Goal: Transaction & Acquisition: Purchase product/service

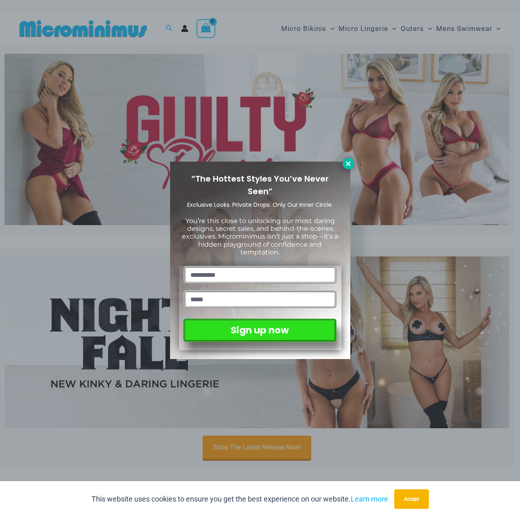
click at [351, 166] on icon at bounding box center [348, 163] width 7 height 7
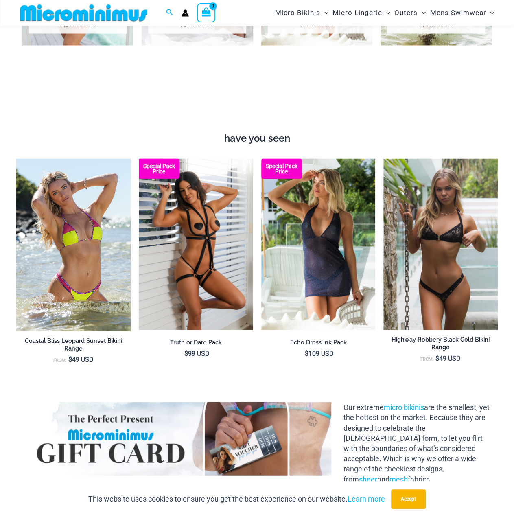
scroll to position [726, 0]
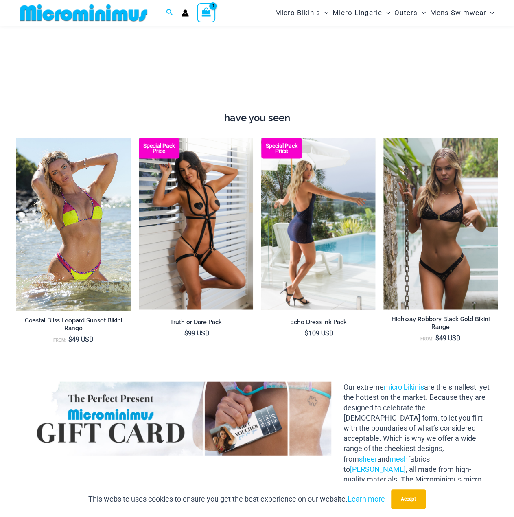
drag, startPoint x: 100, startPoint y: 207, endPoint x: 288, endPoint y: 353, distance: 237.6
click at [287, 353] on li "Special Pack Price Echo Dress Ink Pack $ 109 USD" at bounding box center [318, 246] width 114 height 217
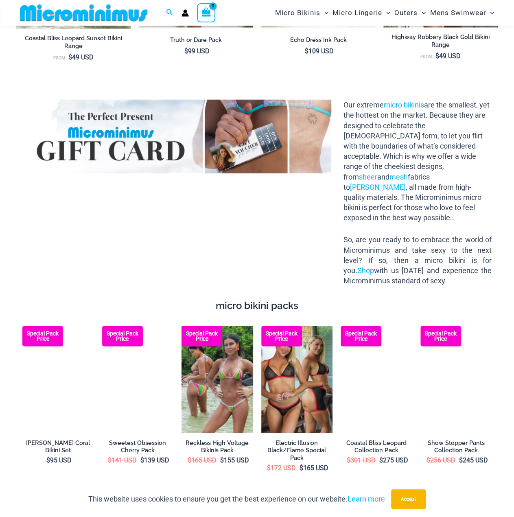
scroll to position [1052, 0]
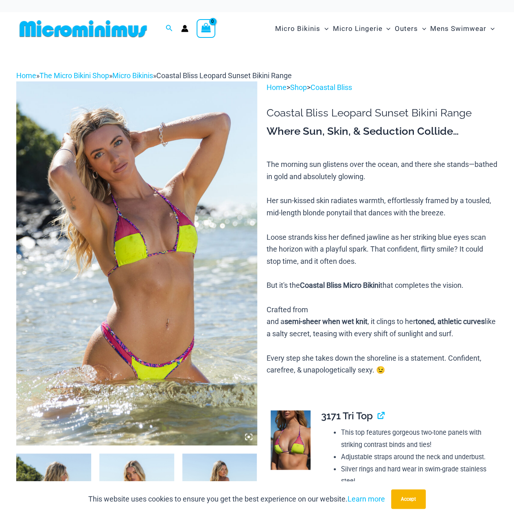
click at [56, 471] on img at bounding box center [53, 510] width 75 height 112
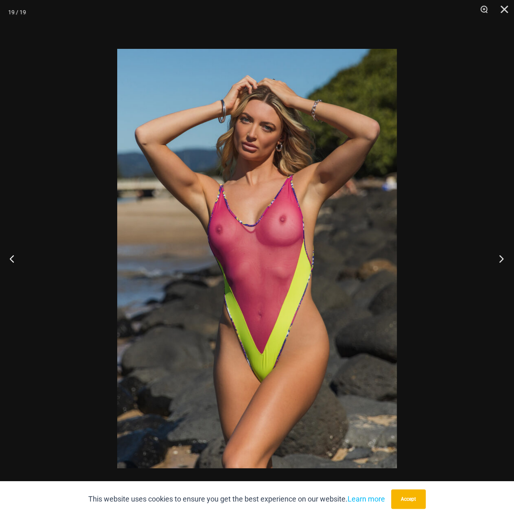
click at [503, 262] on button "Next" at bounding box center [499, 258] width 31 height 41
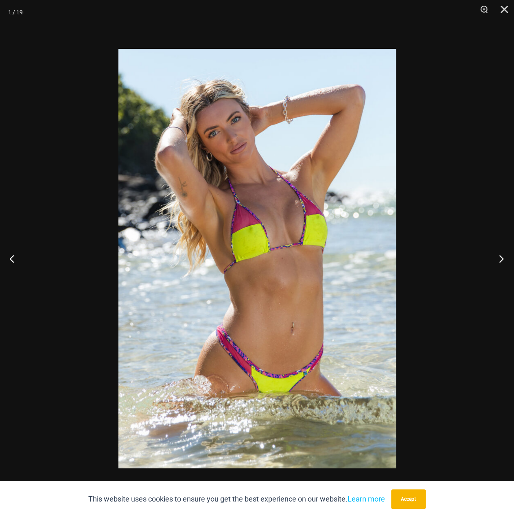
click at [503, 262] on button "Next" at bounding box center [499, 258] width 31 height 41
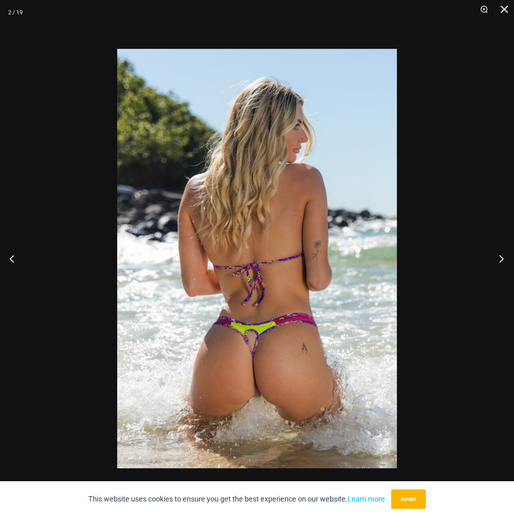
click at [503, 262] on button "Next" at bounding box center [499, 258] width 31 height 41
